Goal: Information Seeking & Learning: Understand process/instructions

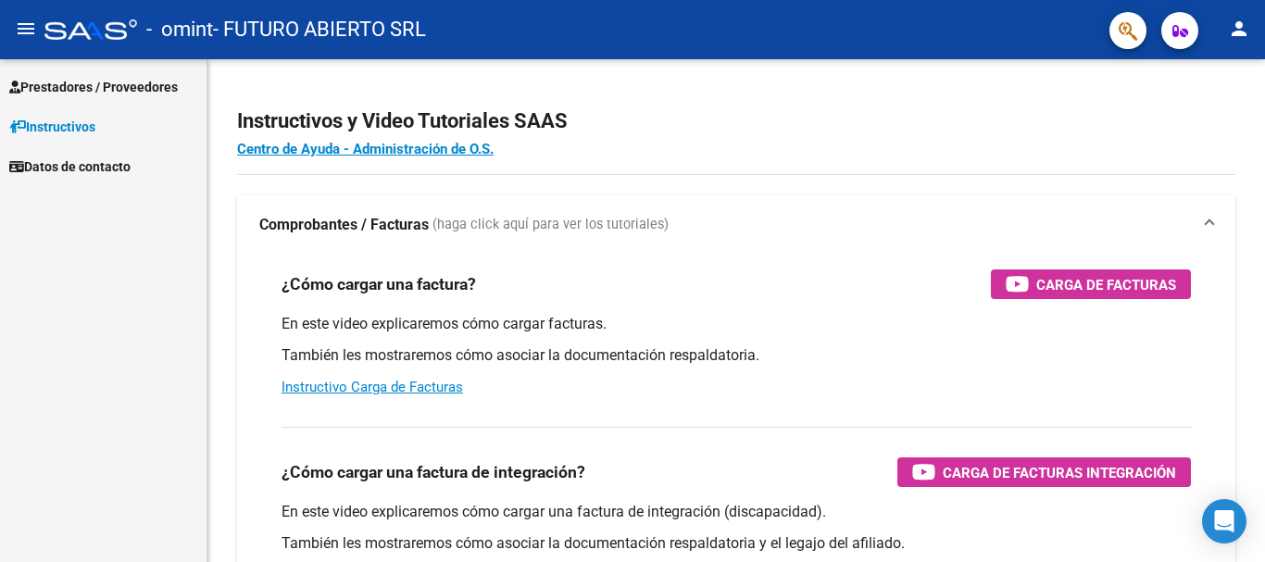
click at [80, 88] on span "Prestadores / Proveedores" at bounding box center [93, 87] width 168 height 20
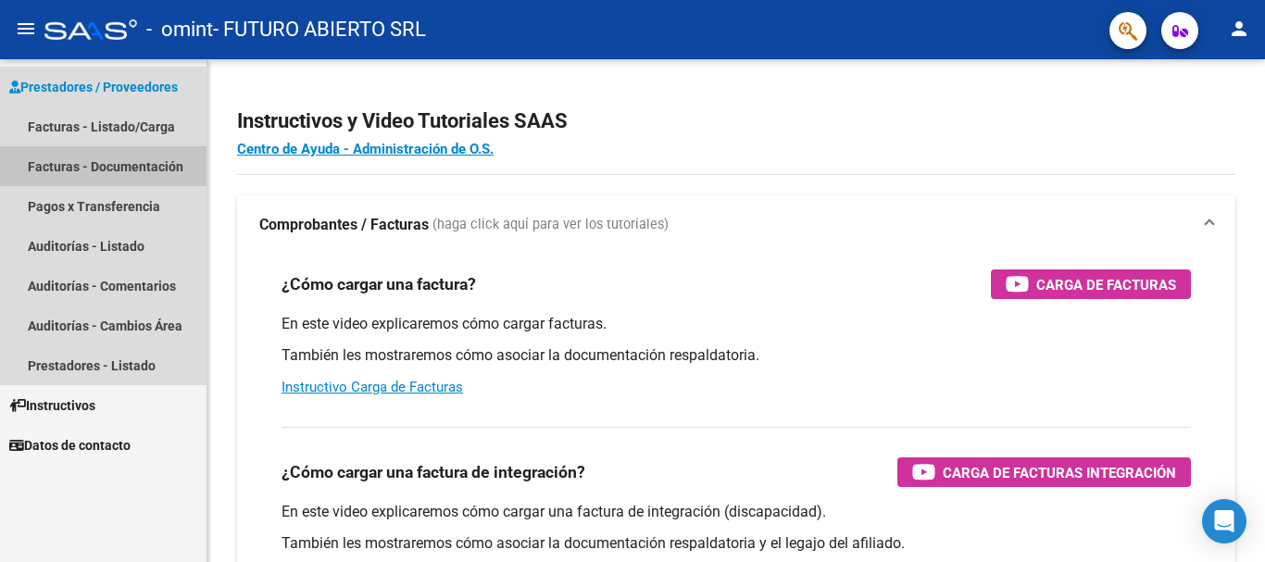
click at [152, 157] on link "Facturas - Documentación" at bounding box center [103, 166] width 206 height 40
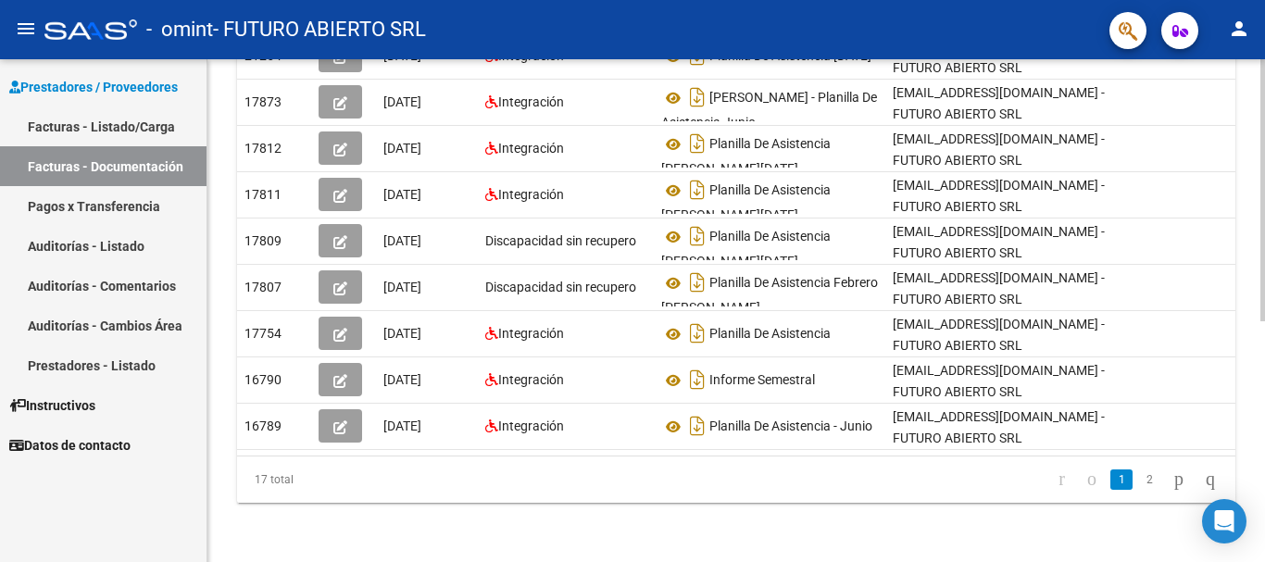
scroll to position [463, 0]
click at [1171, 480] on icon "go to next page" at bounding box center [1178, 478] width 15 height 22
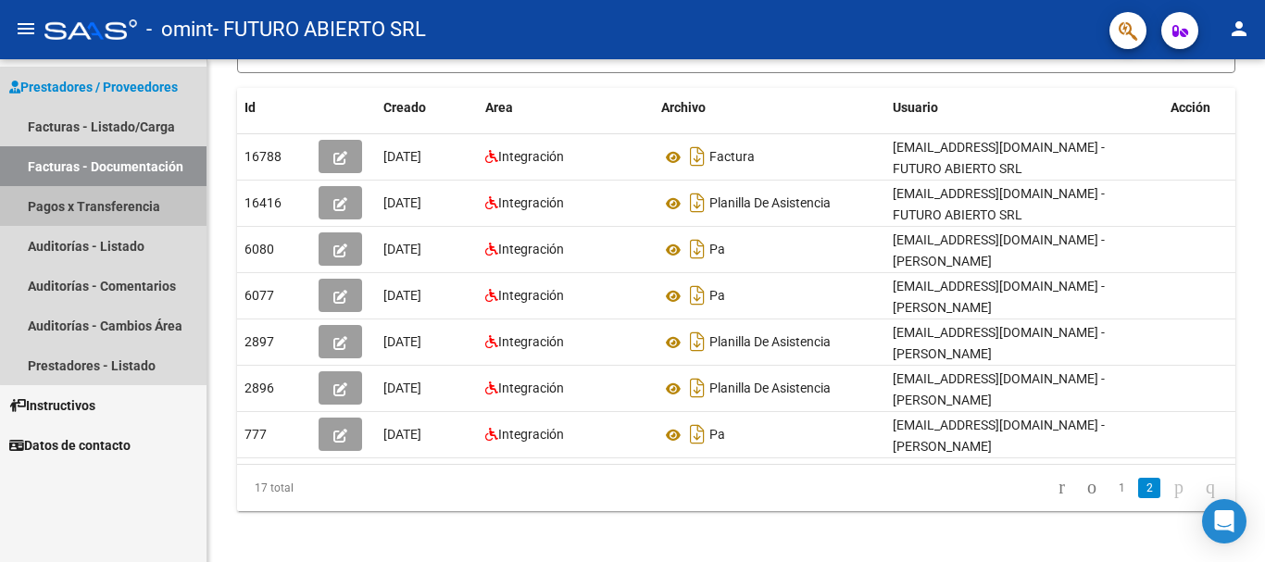
click at [134, 200] on link "Pagos x Transferencia" at bounding box center [103, 206] width 206 height 40
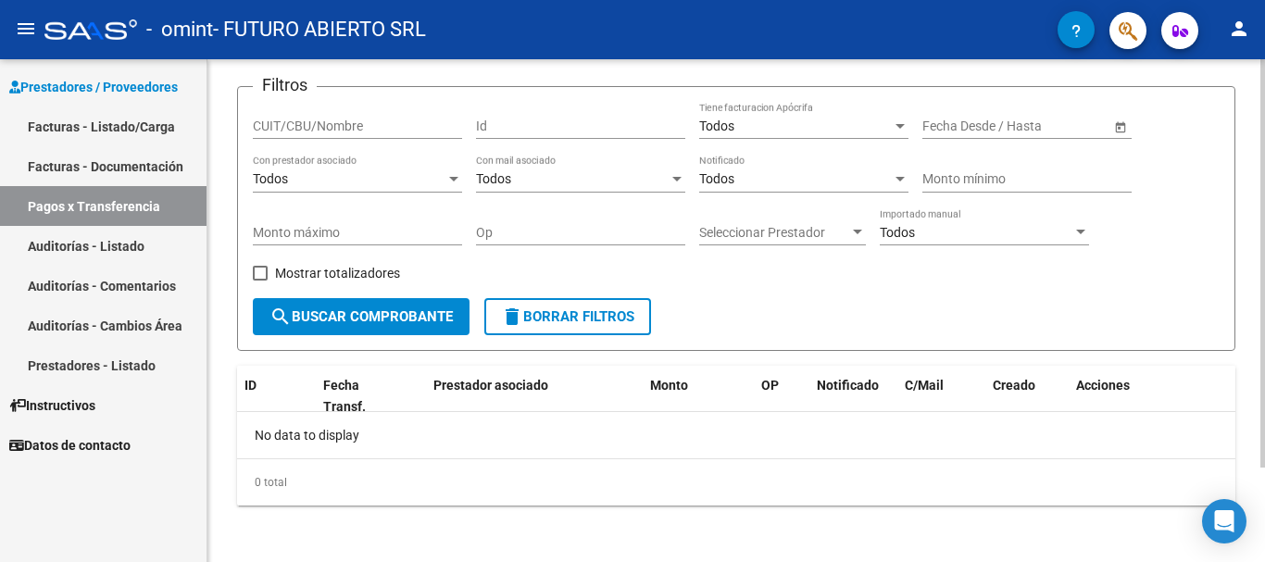
scroll to position [117, 0]
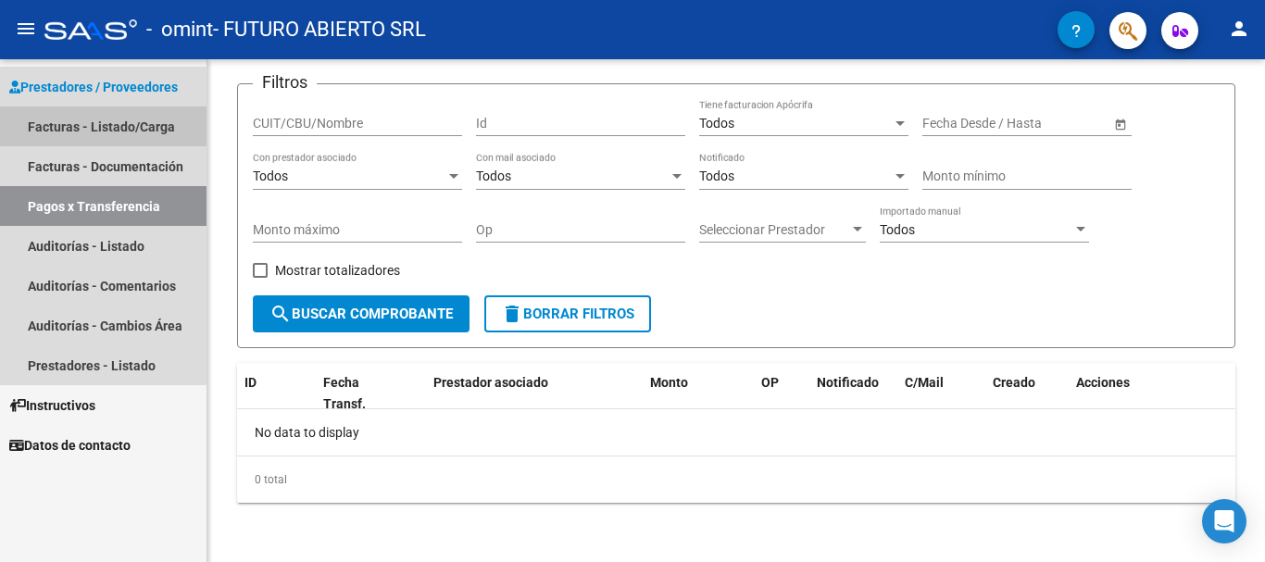
click at [97, 131] on link "Facturas - Listado/Carga" at bounding box center [103, 126] width 206 height 40
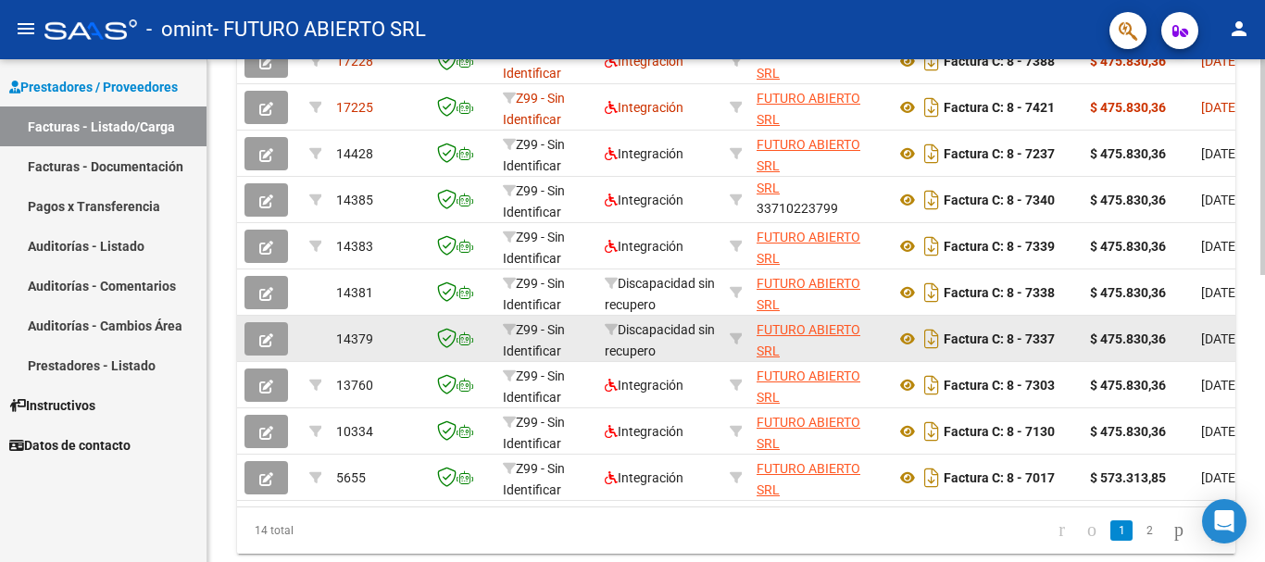
scroll to position [671, 0]
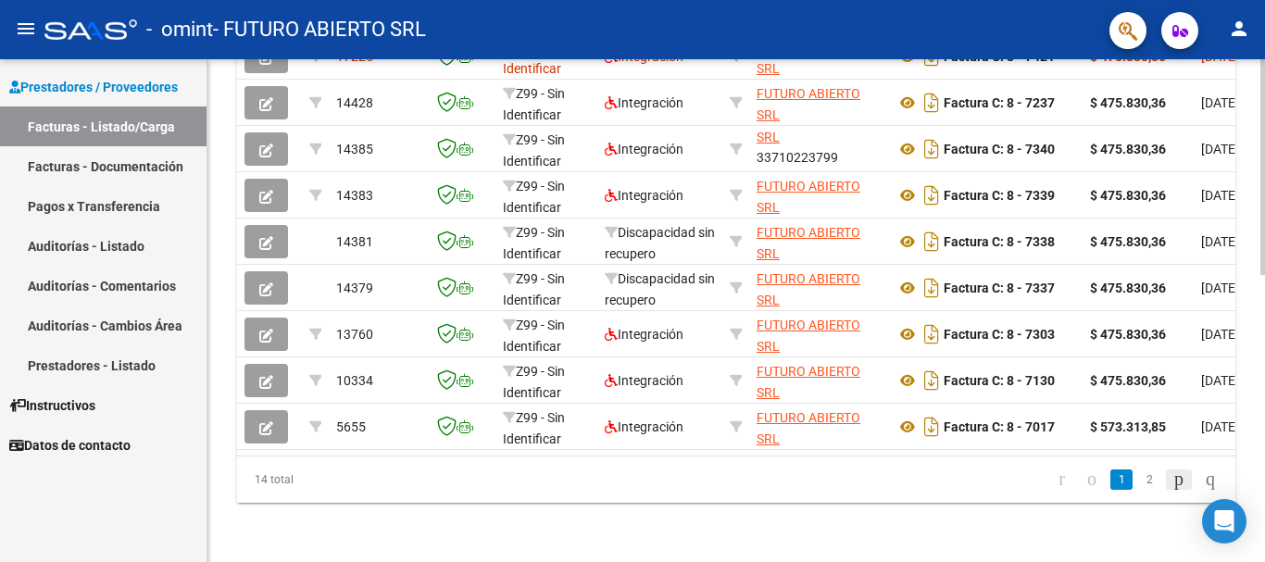
click at [1171, 480] on icon "go to next page" at bounding box center [1178, 478] width 15 height 22
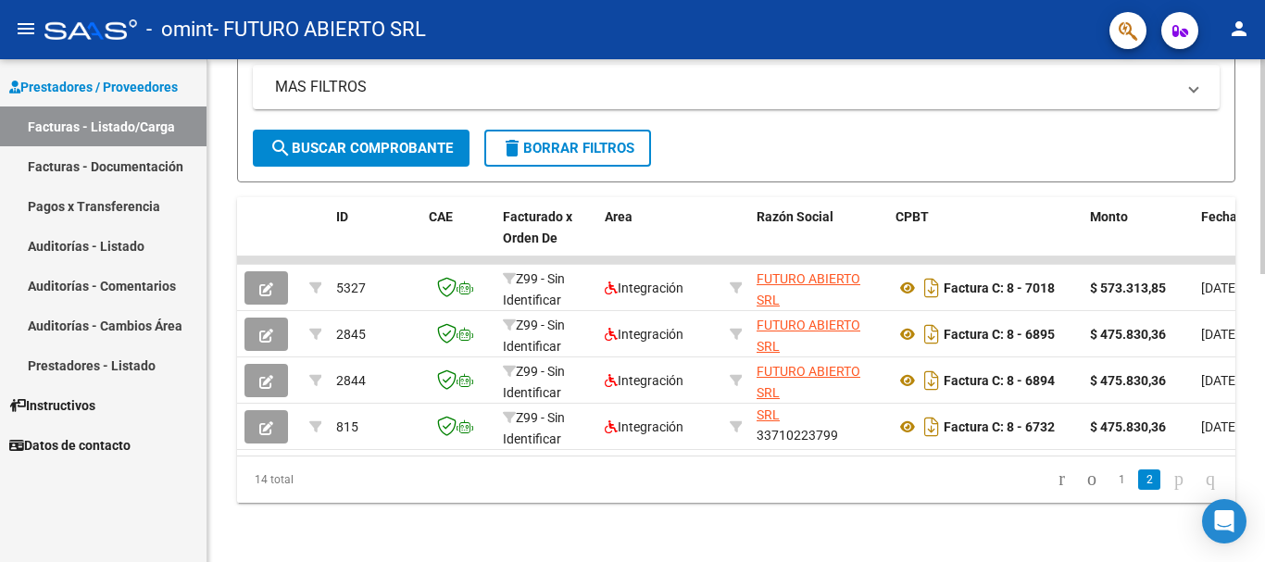
scroll to position [393, 0]
click at [1084, 477] on icon "go to previous page" at bounding box center [1091, 478] width 15 height 22
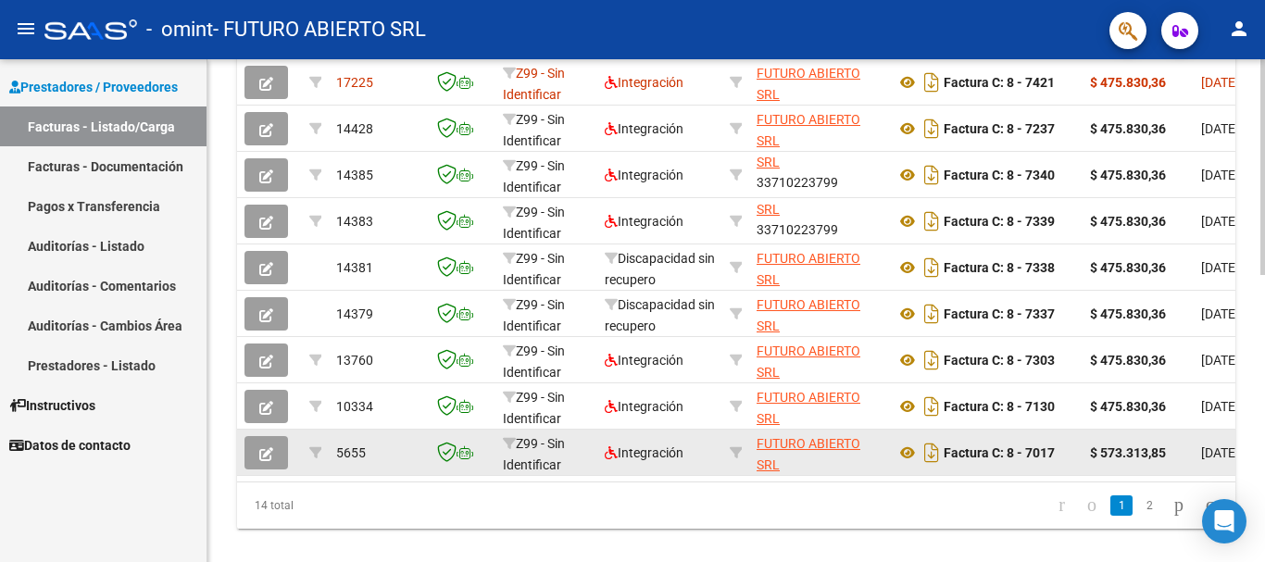
scroll to position [671, 0]
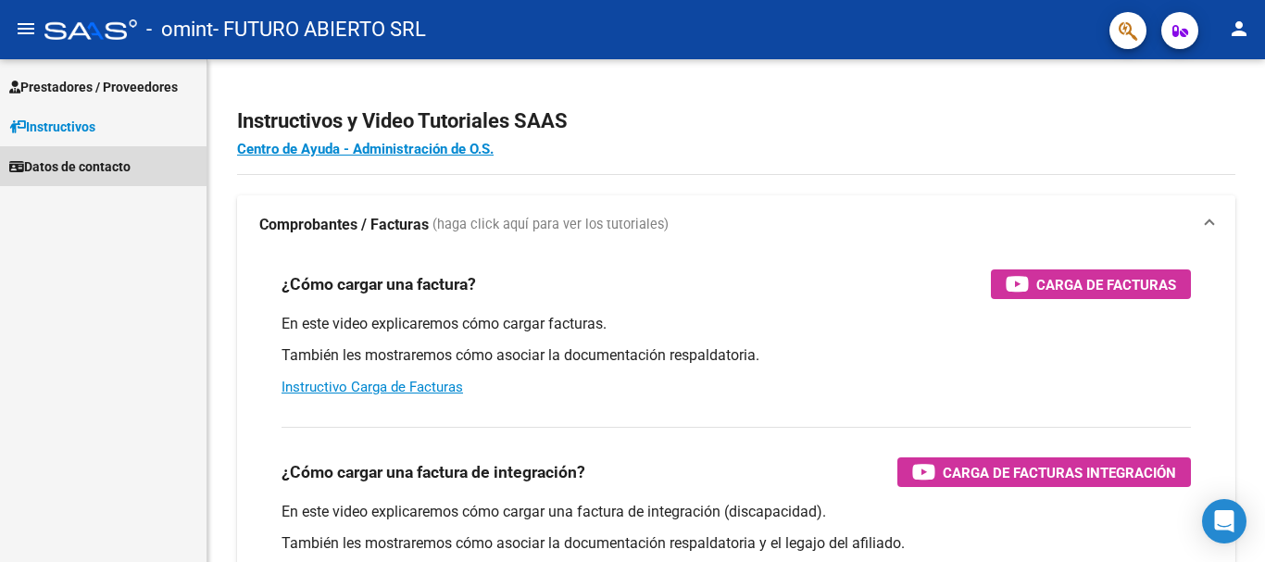
click at [102, 163] on span "Datos de contacto" at bounding box center [69, 166] width 121 height 20
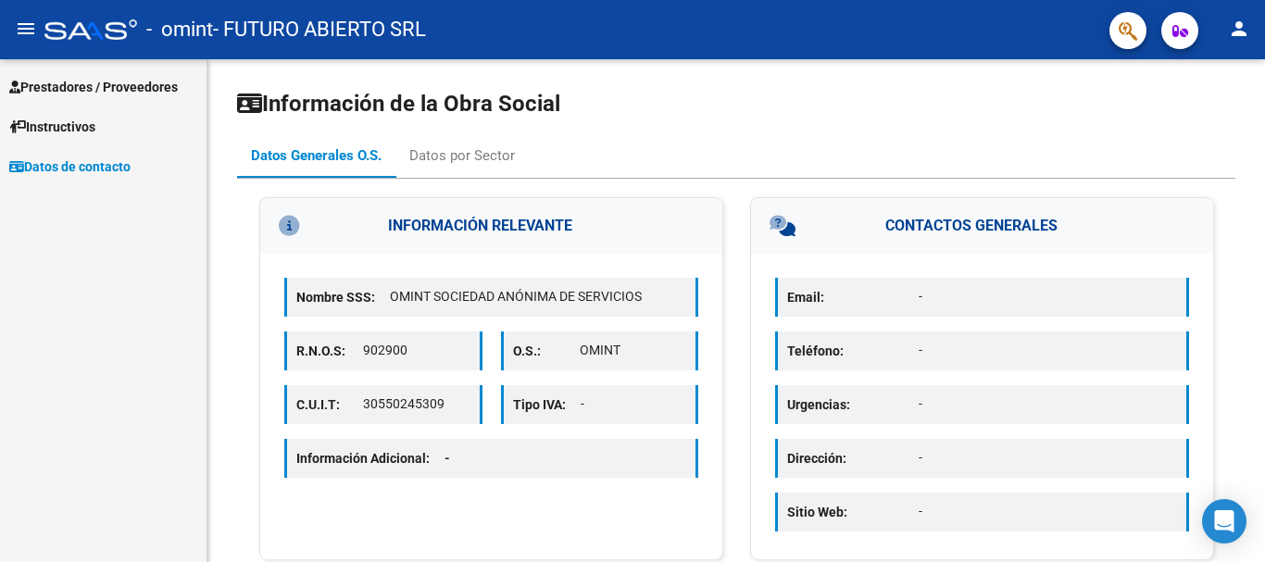
click at [131, 80] on span "Prestadores / Proveedores" at bounding box center [93, 87] width 168 height 20
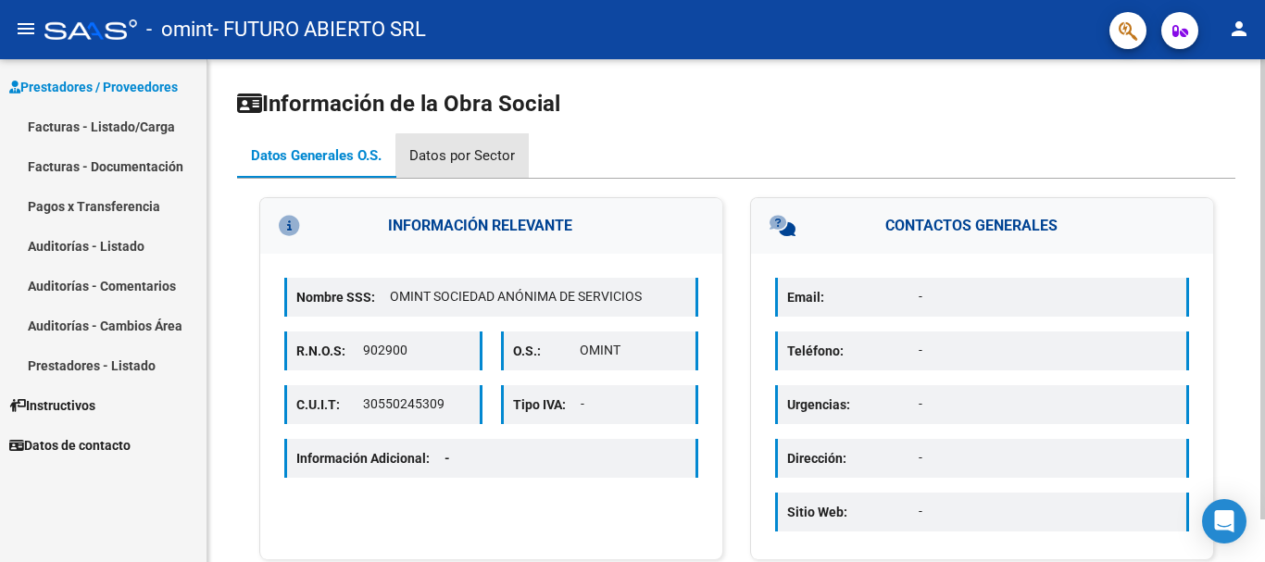
click at [470, 156] on div "Datos por Sector" at bounding box center [462, 155] width 106 height 20
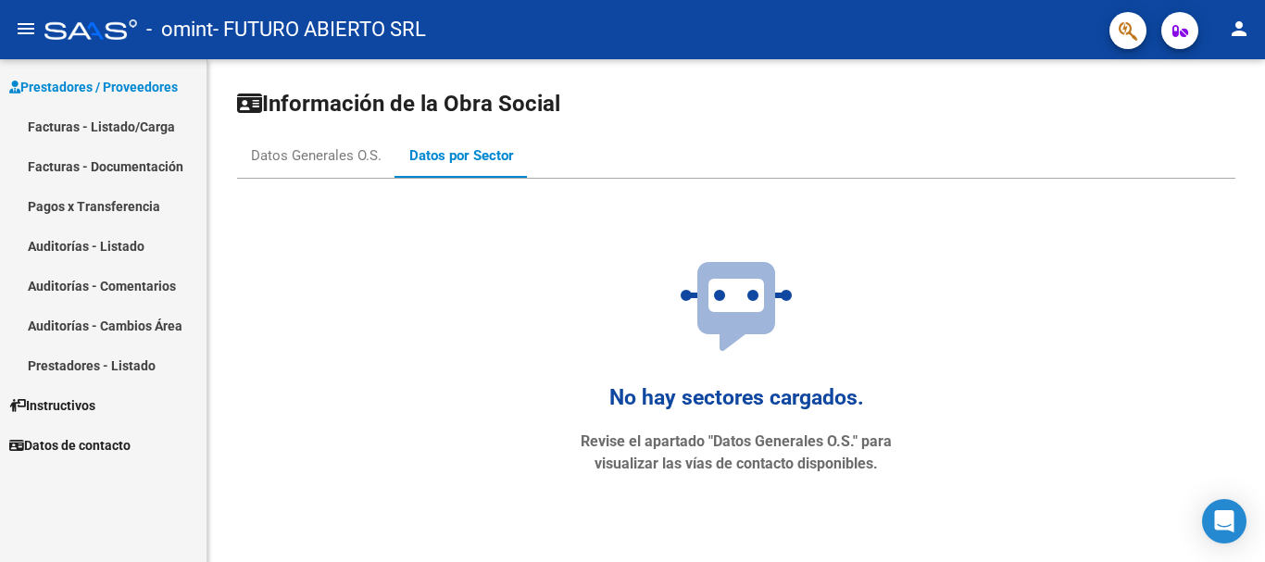
click at [85, 437] on span "Datos de contacto" at bounding box center [69, 445] width 121 height 20
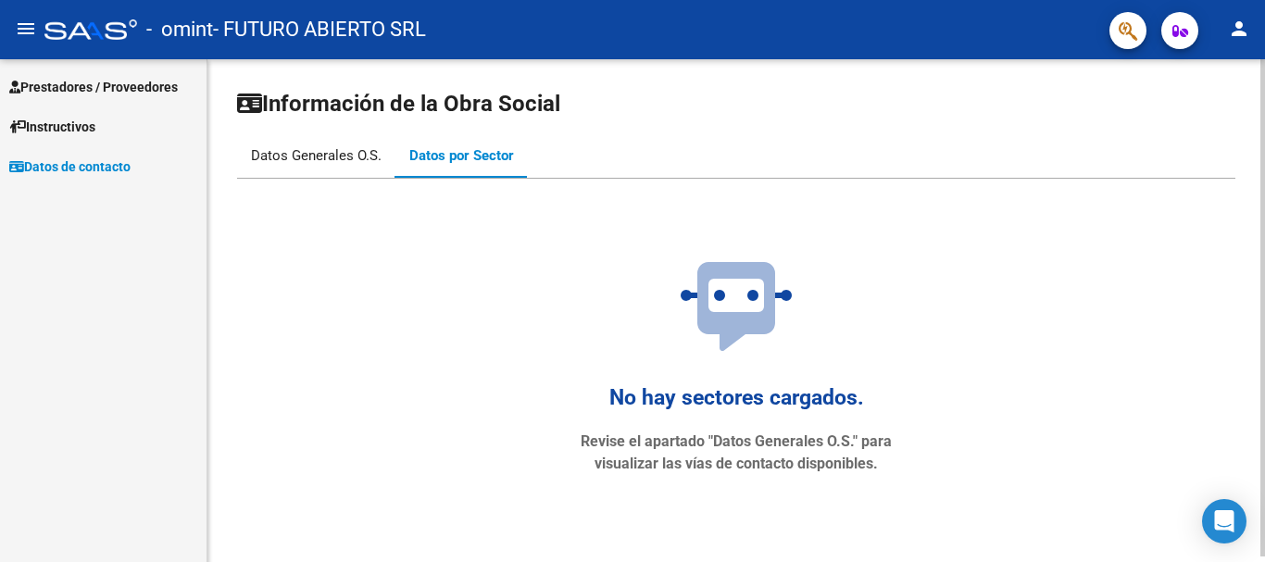
click at [267, 145] on div "Datos Generales O.S." at bounding box center [316, 155] width 131 height 20
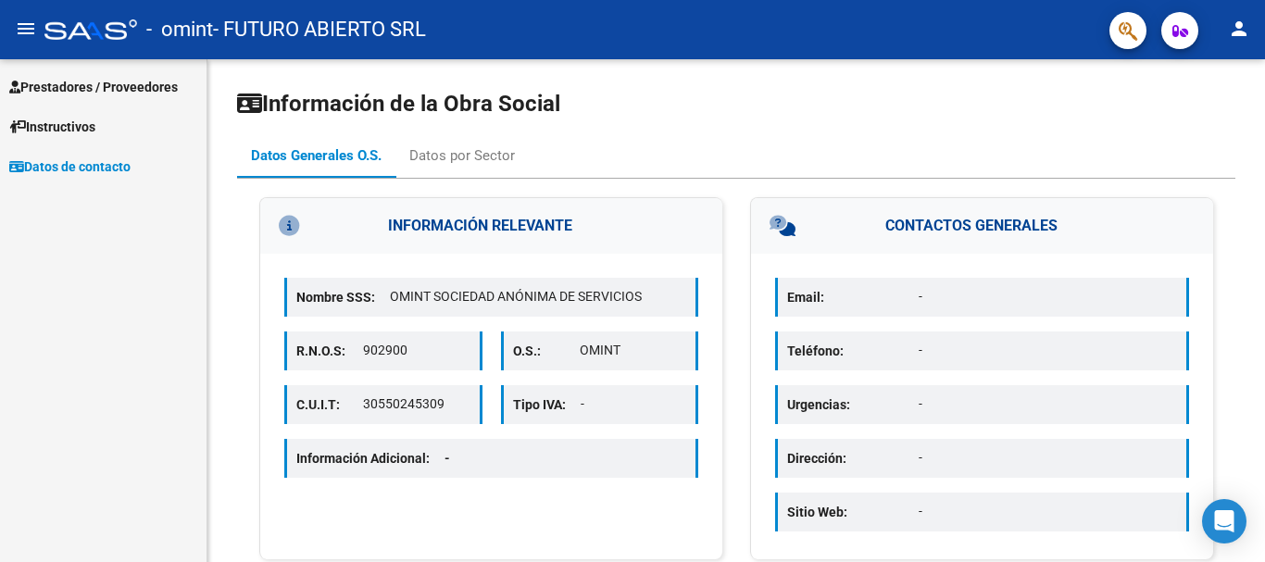
click at [70, 131] on span "Instructivos" at bounding box center [52, 127] width 86 height 20
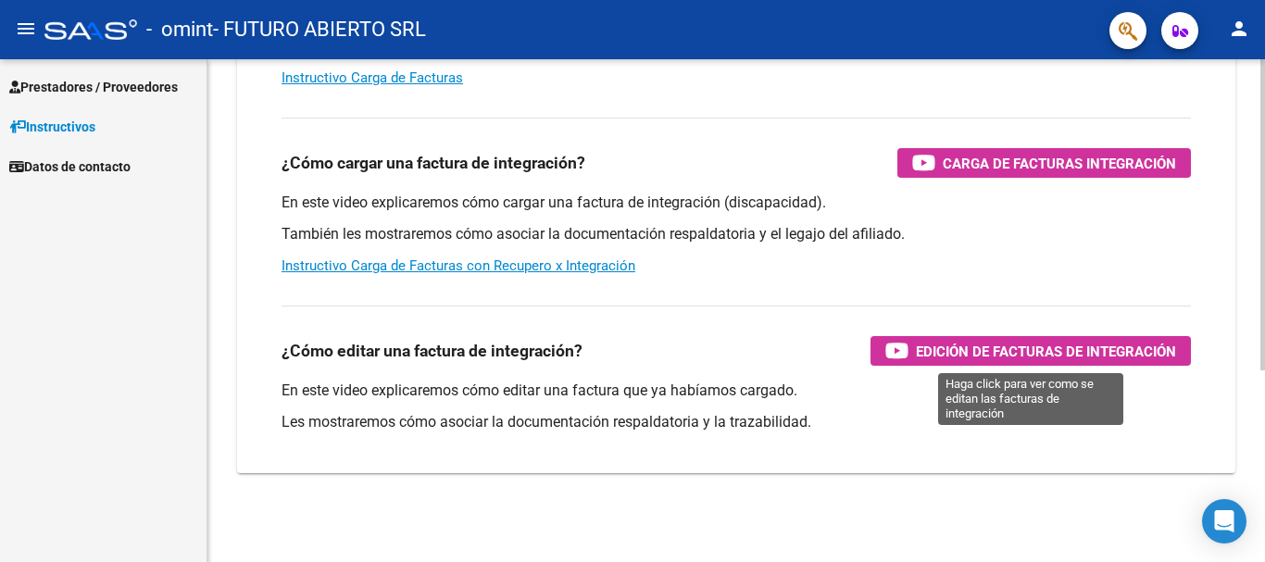
scroll to position [217, 0]
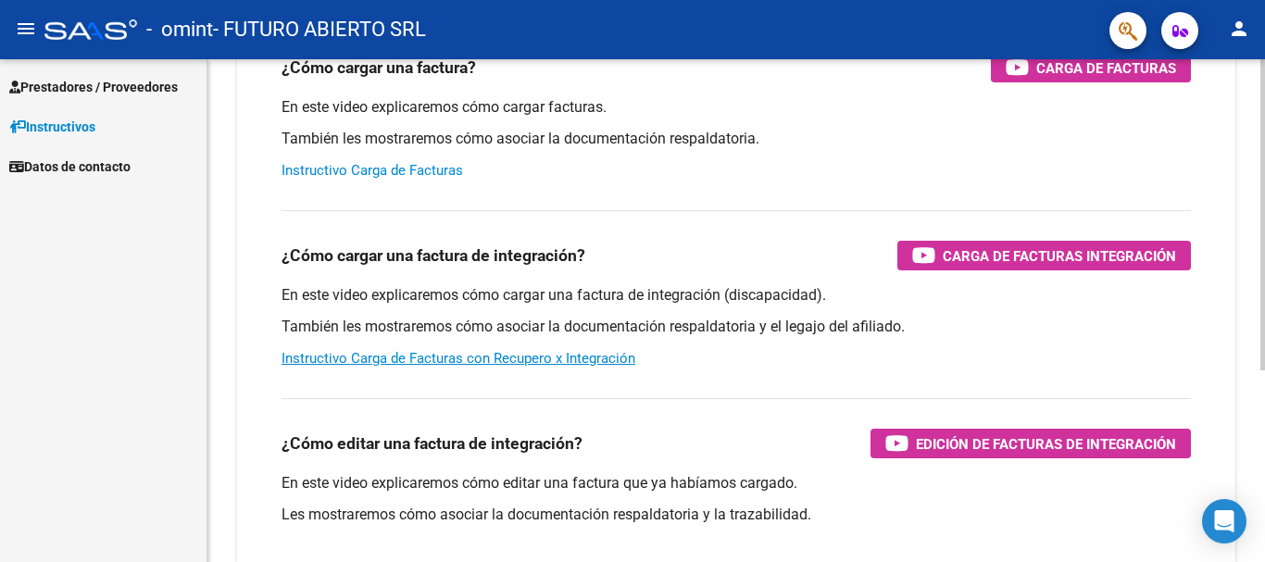
click at [381, 170] on link "Instructivo Carga de Facturas" at bounding box center [371, 170] width 181 height 17
click at [89, 77] on span "Prestadores / Proveedores" at bounding box center [93, 87] width 168 height 20
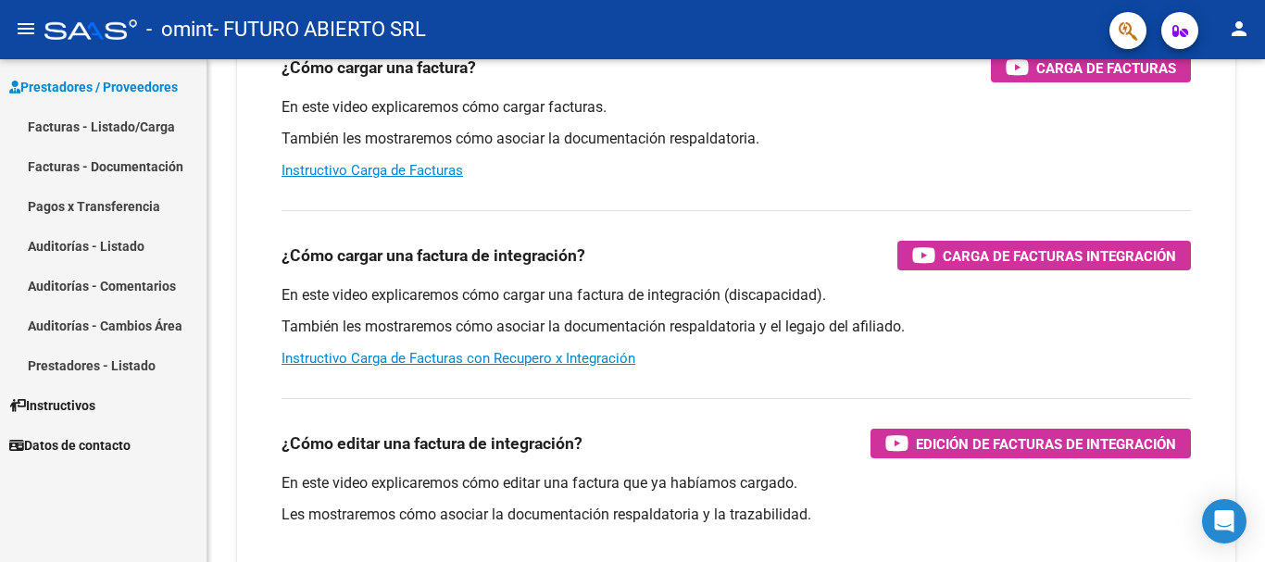
click at [101, 117] on link "Facturas - Listado/Carga" at bounding box center [103, 126] width 206 height 40
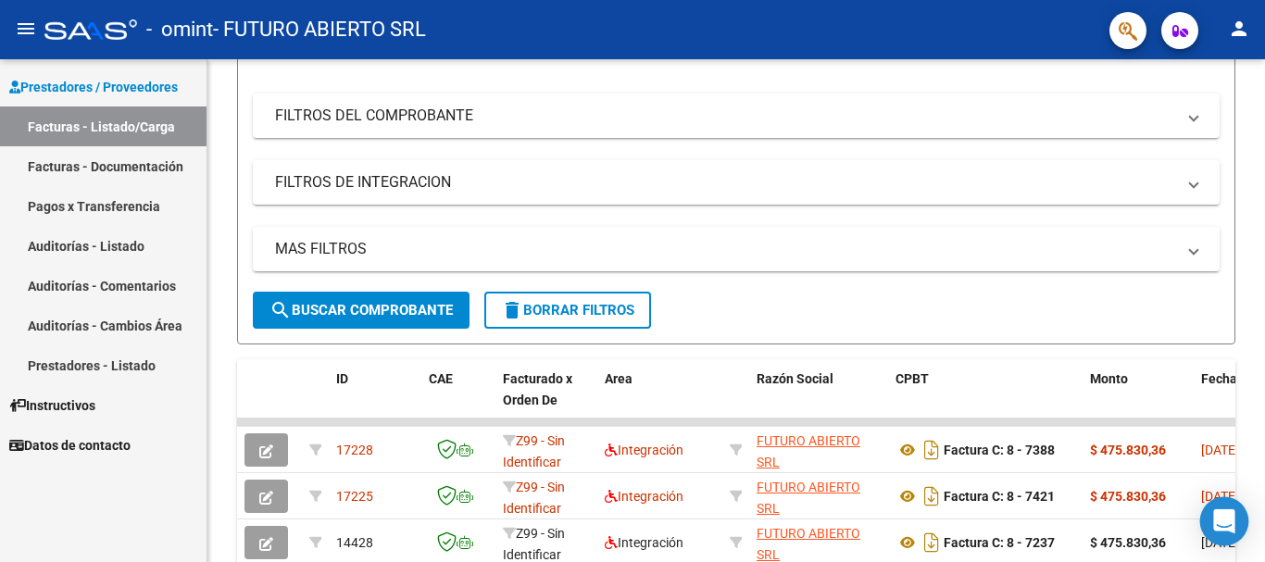
scroll to position [402, 0]
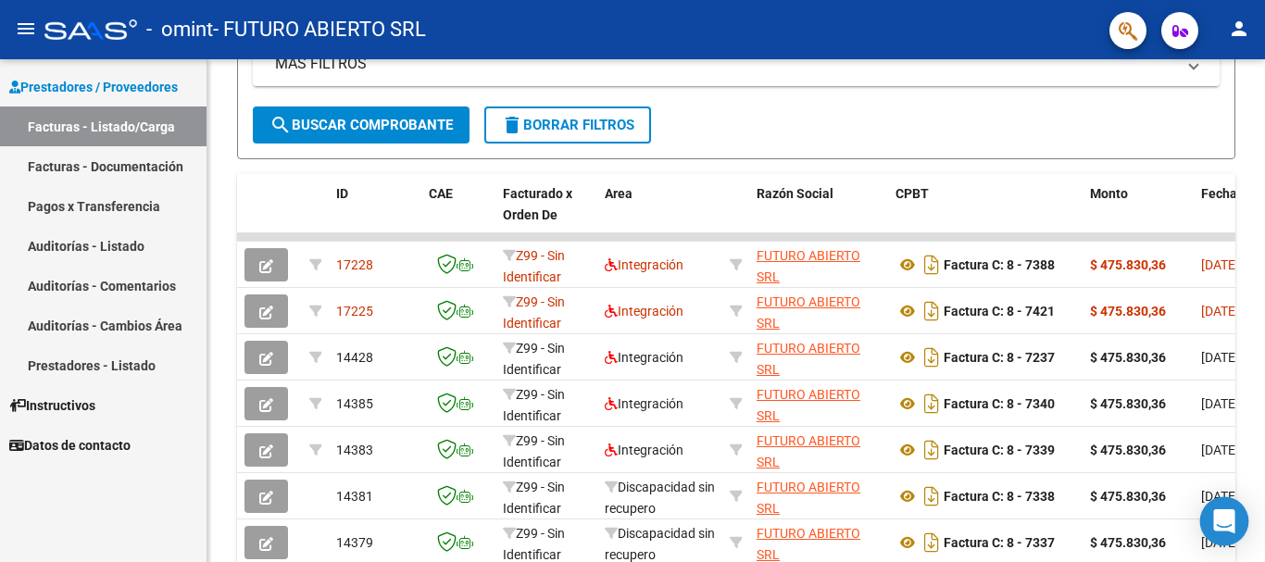
click at [1226, 524] on icon "Open Intercom Messenger" at bounding box center [1223, 521] width 21 height 24
